Goal: Transaction & Acquisition: Purchase product/service

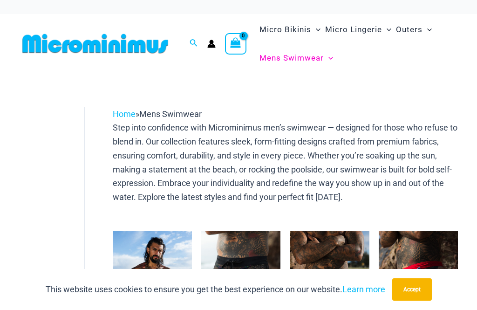
click at [409, 52] on ul "Micro Bikinis Menu Toggle Sexy Bikini Sets Bikini Tops Bikini Bottoms Menu Togg…" at bounding box center [357, 43] width 200 height 57
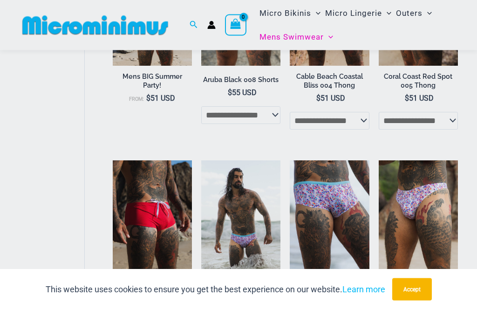
scroll to position [275, 0]
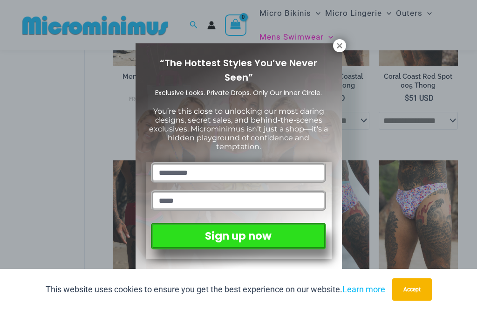
click at [341, 48] on icon at bounding box center [340, 45] width 8 height 8
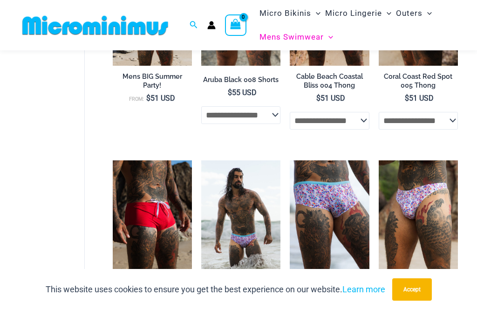
click at [414, 301] on button "Accept" at bounding box center [412, 289] width 40 height 22
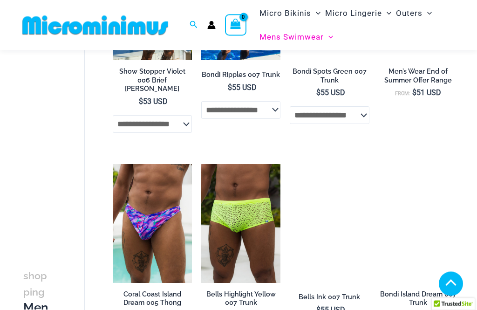
scroll to position [931, 0]
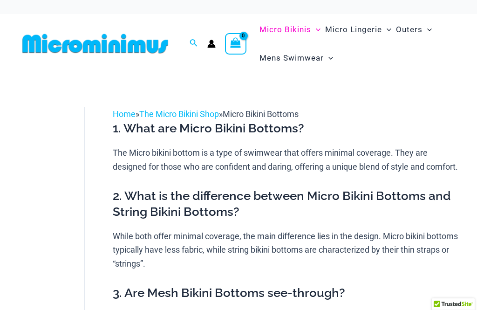
click at [306, 26] on span "Micro Bikinis" at bounding box center [286, 30] width 52 height 24
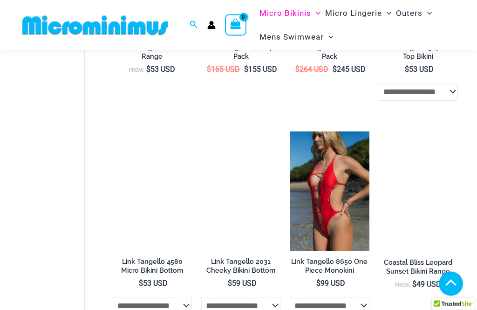
scroll to position [912, 0]
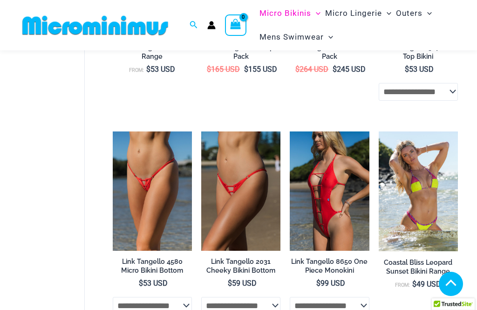
click at [113, 131] on img at bounding box center [113, 131] width 0 height 0
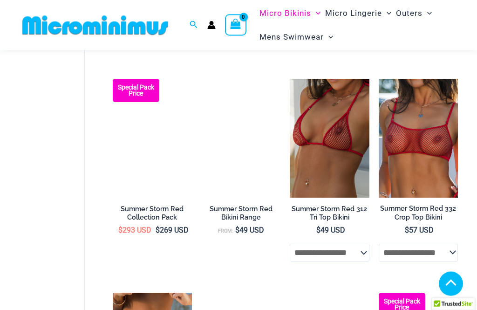
scroll to position [1624, 0]
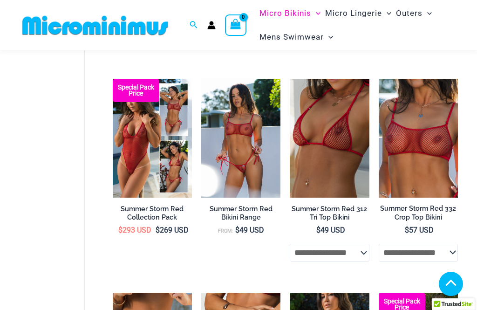
click at [201, 79] on img at bounding box center [201, 79] width 0 height 0
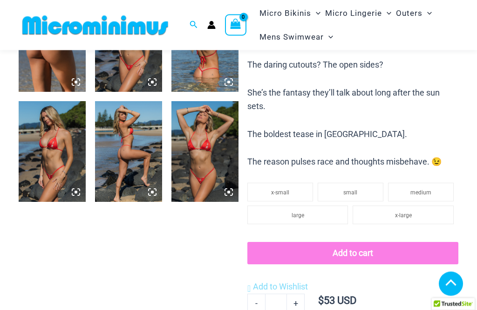
scroll to position [425, 0]
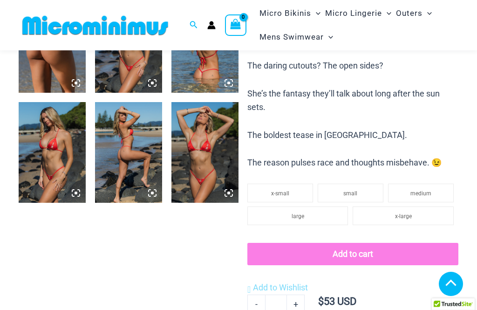
click at [199, 154] on img at bounding box center [204, 152] width 67 height 101
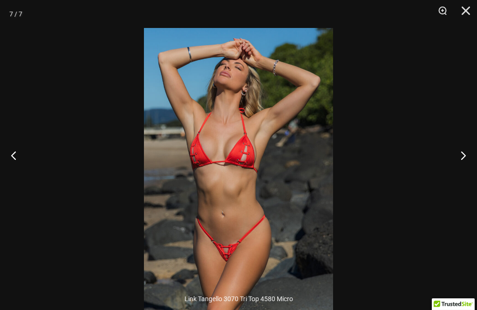
click at [468, 13] on button "Close" at bounding box center [462, 14] width 23 height 28
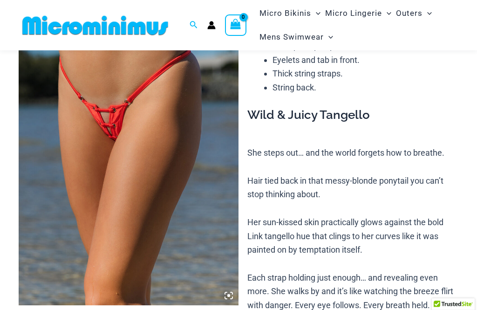
scroll to position [81, 0]
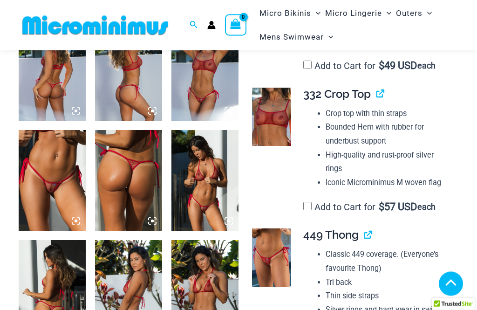
scroll to position [425, 0]
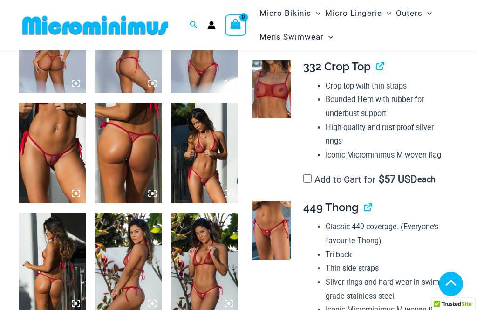
click at [59, 139] on img at bounding box center [52, 153] width 67 height 101
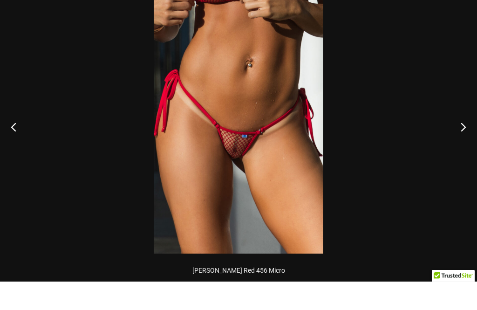
scroll to position [454, 0]
